Goal: Task Accomplishment & Management: Use online tool/utility

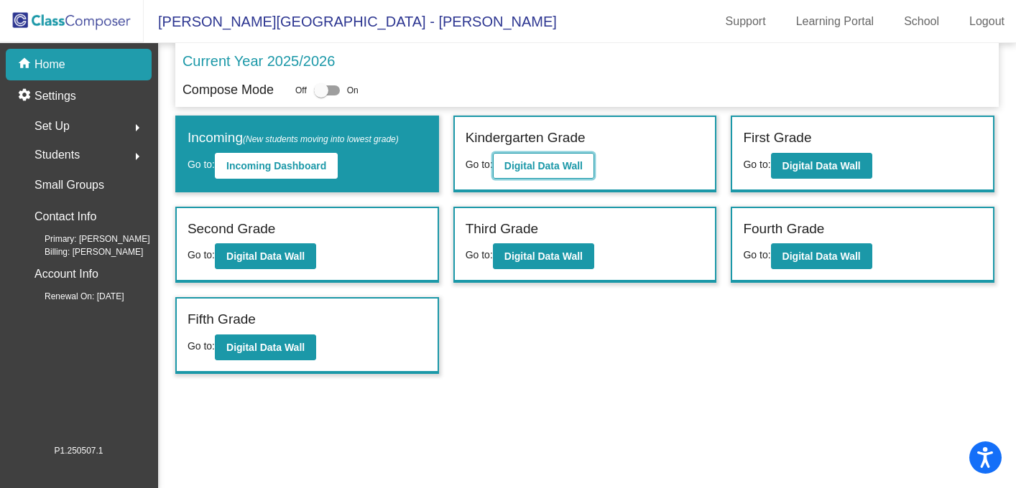
click at [538, 170] on b "Digital Data Wall" at bounding box center [543, 165] width 78 height 11
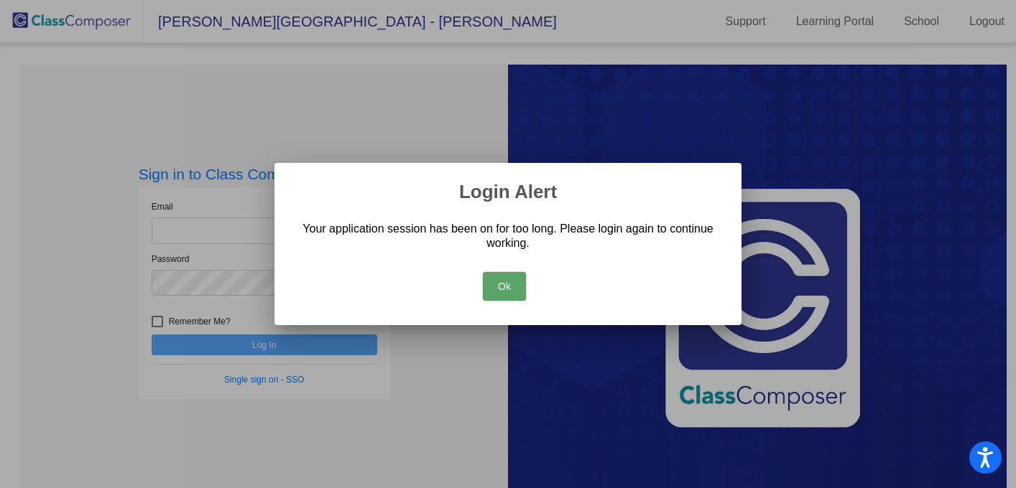
click at [500, 284] on button "Ok" at bounding box center [504, 286] width 43 height 29
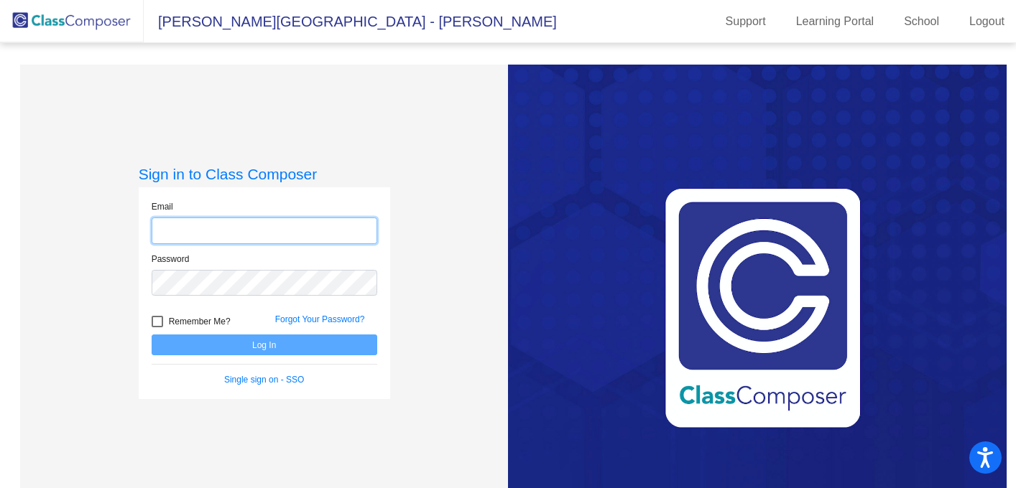
click at [158, 230] on input "email" at bounding box center [265, 231] width 226 height 27
type input "[EMAIL_ADDRESS][DOMAIN_NAME]"
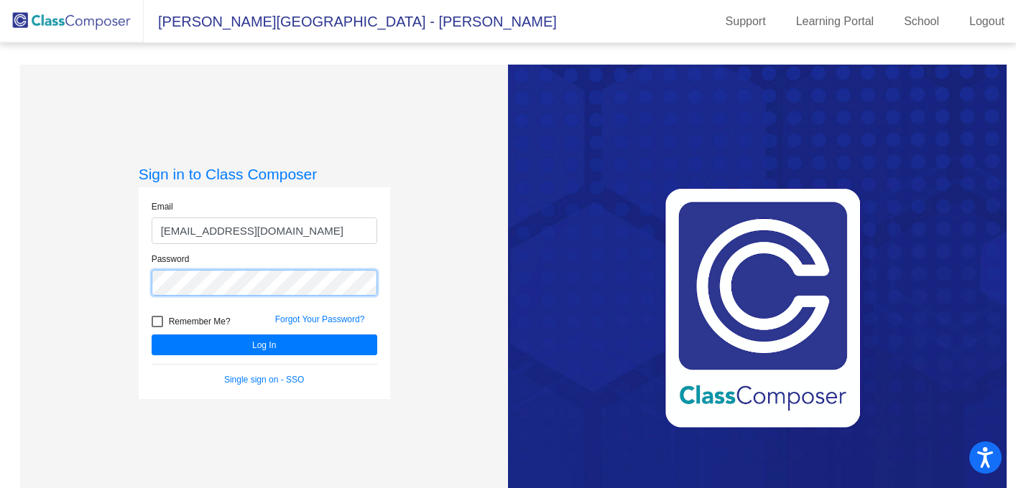
click at [152, 335] on button "Log In" at bounding box center [265, 345] width 226 height 21
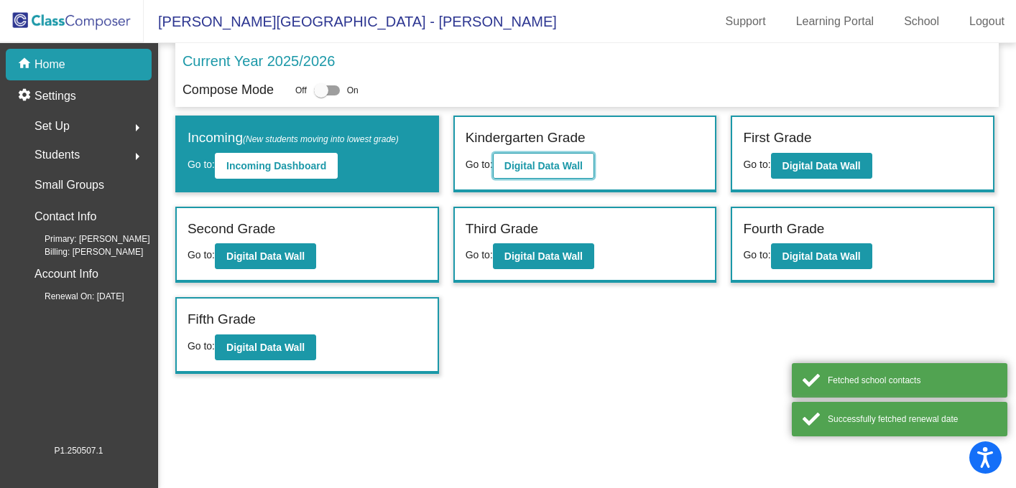
click at [543, 166] on b "Digital Data Wall" at bounding box center [543, 165] width 78 height 11
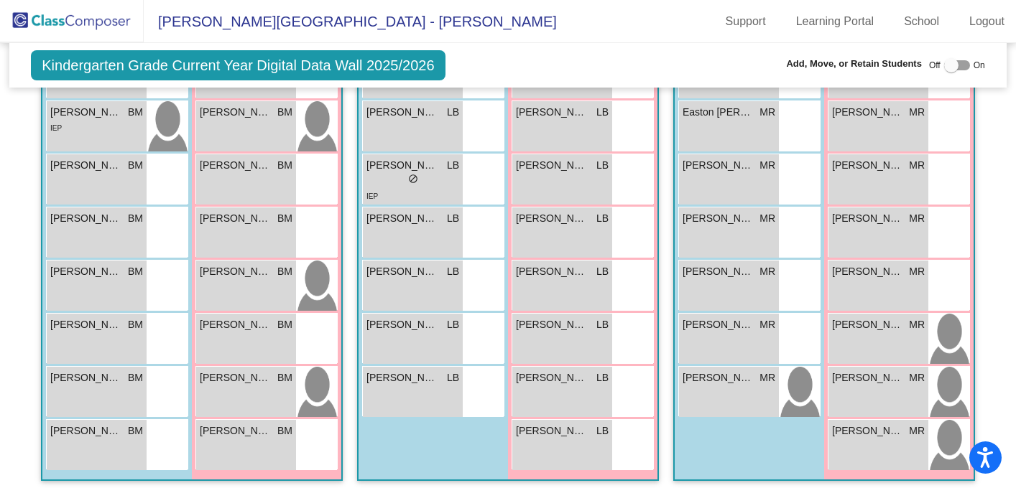
scroll to position [1109, 0]
